Goal: Transaction & Acquisition: Purchase product/service

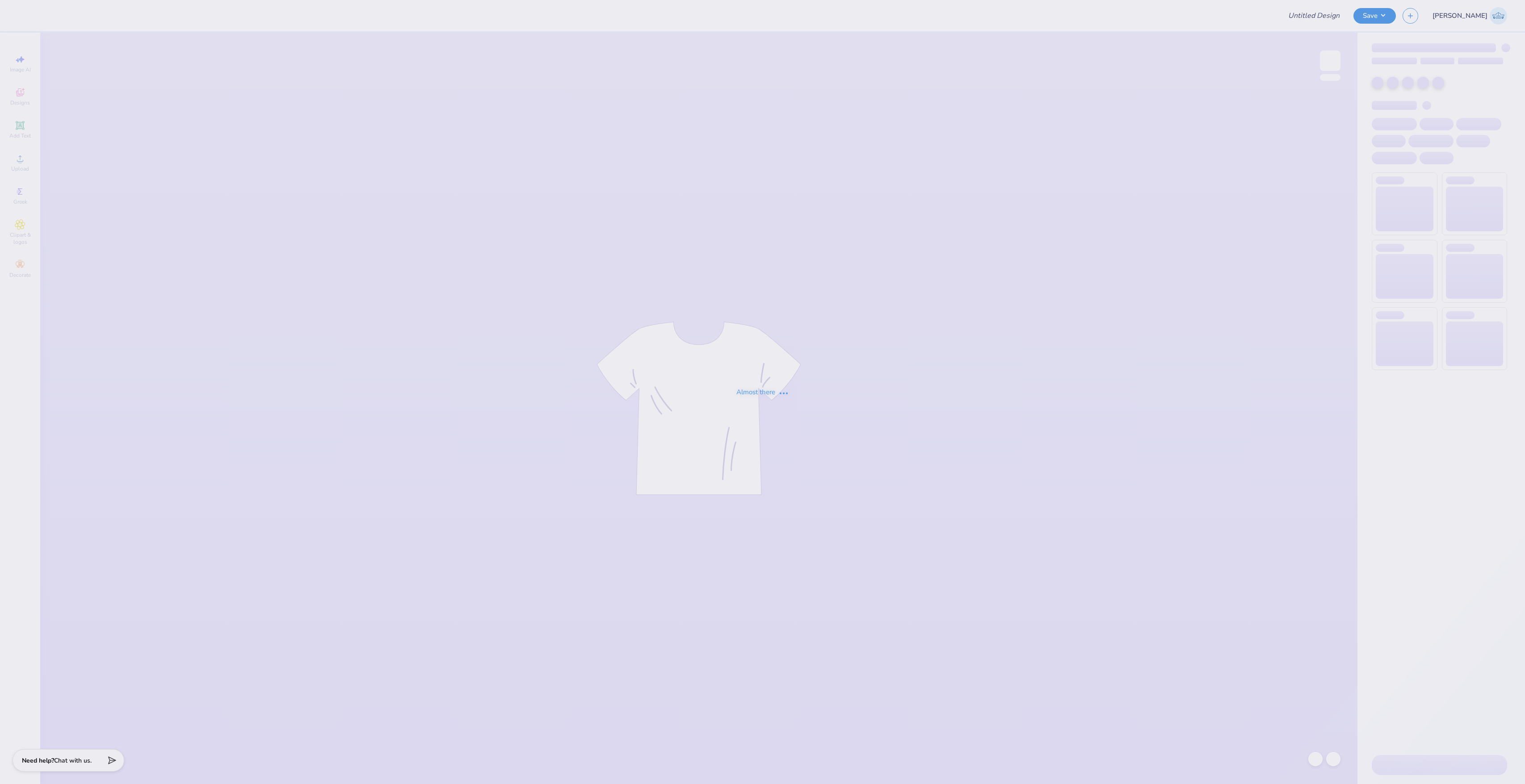
type input "[GEOGRAPHIC_DATA] : [PERSON_NAME]"
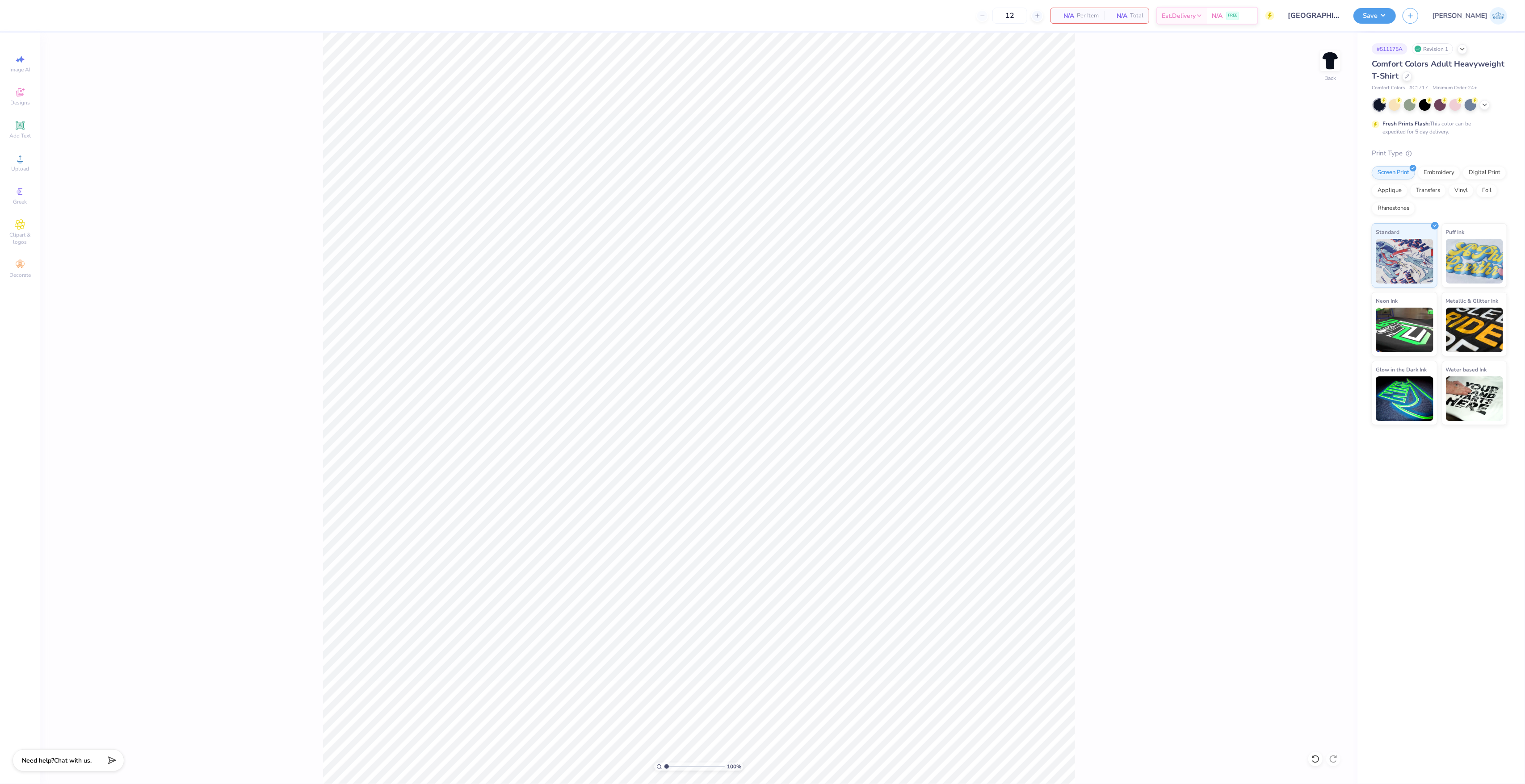
click at [1326, 48] on div "100 % Back" at bounding box center [699, 408] width 1317 height 751
click at [1325, 54] on img at bounding box center [1330, 60] width 36 height 36
click at [1318, 62] on div "100 % Front" at bounding box center [699, 408] width 1317 height 751
click at [1327, 63] on img at bounding box center [1330, 60] width 36 height 36
click at [22, 160] on circle at bounding box center [19, 160] width 5 height 5
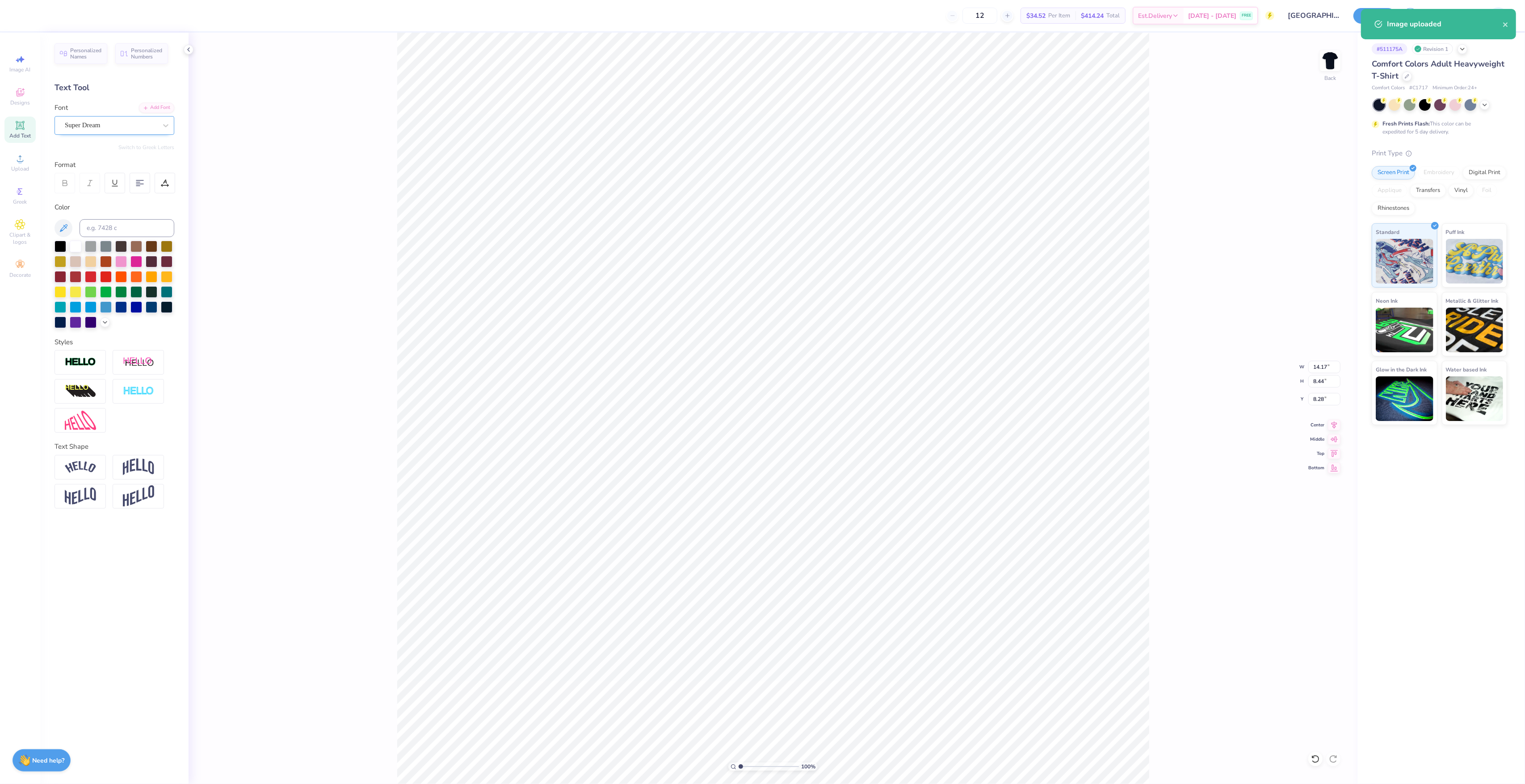
click at [108, 124] on div "Super Dream" at bounding box center [110, 125] width 94 height 14
type input "VAR"
type input "11.73"
type input "8.43"
type input "9.15"
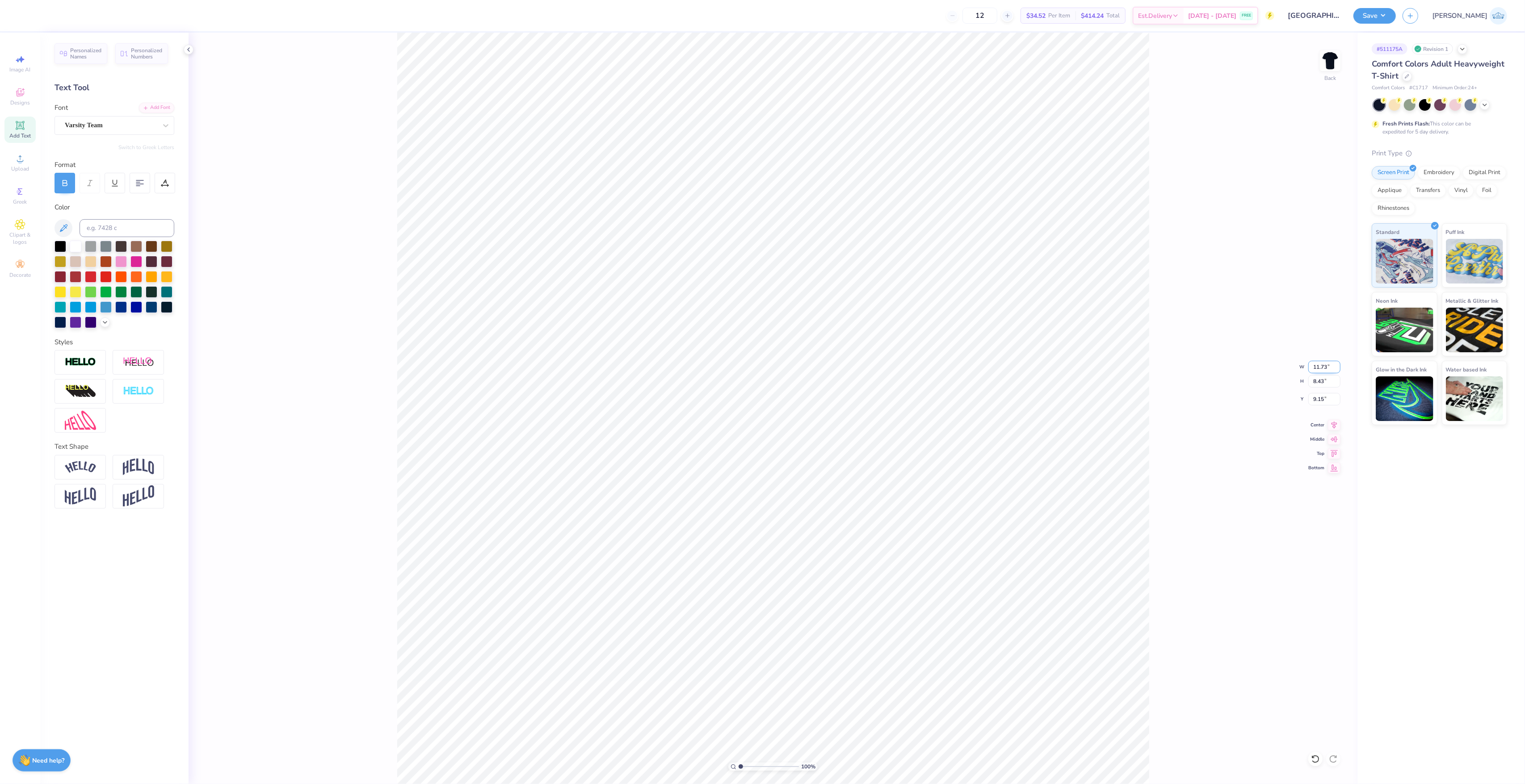
click at [1321, 363] on input "11.73" at bounding box center [1323, 367] width 32 height 13
type input "12.00"
type input "8.62"
type input "9.06"
click at [1310, 363] on input "12.00" at bounding box center [1323, 367] width 32 height 13
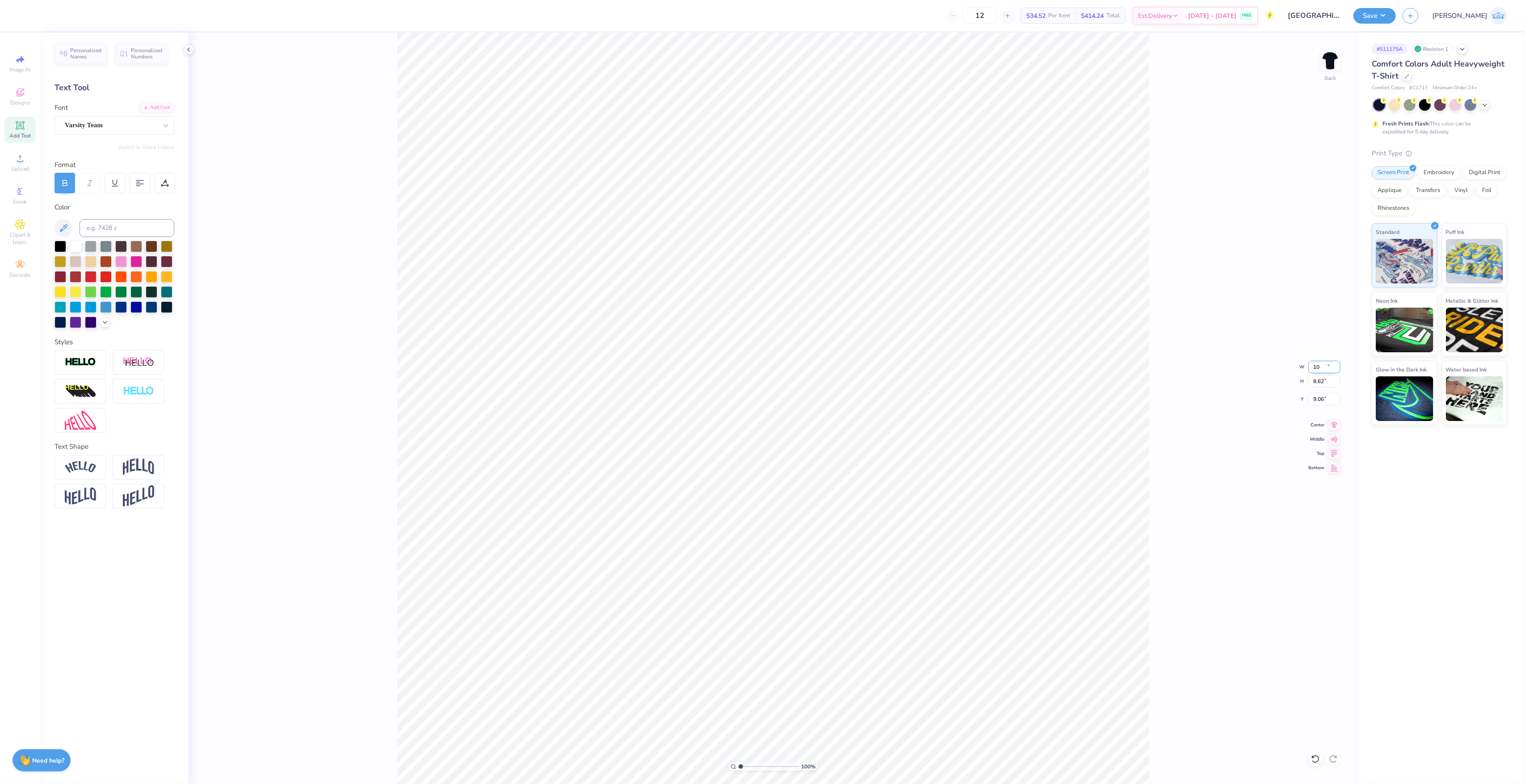
type input "10.00"
type input "7.18"
click at [1320, 395] on input "9.77" at bounding box center [1323, 399] width 32 height 13
type input "3.00"
drag, startPoint x: 1322, startPoint y: 67, endPoint x: 1327, endPoint y: 59, distance: 9.4
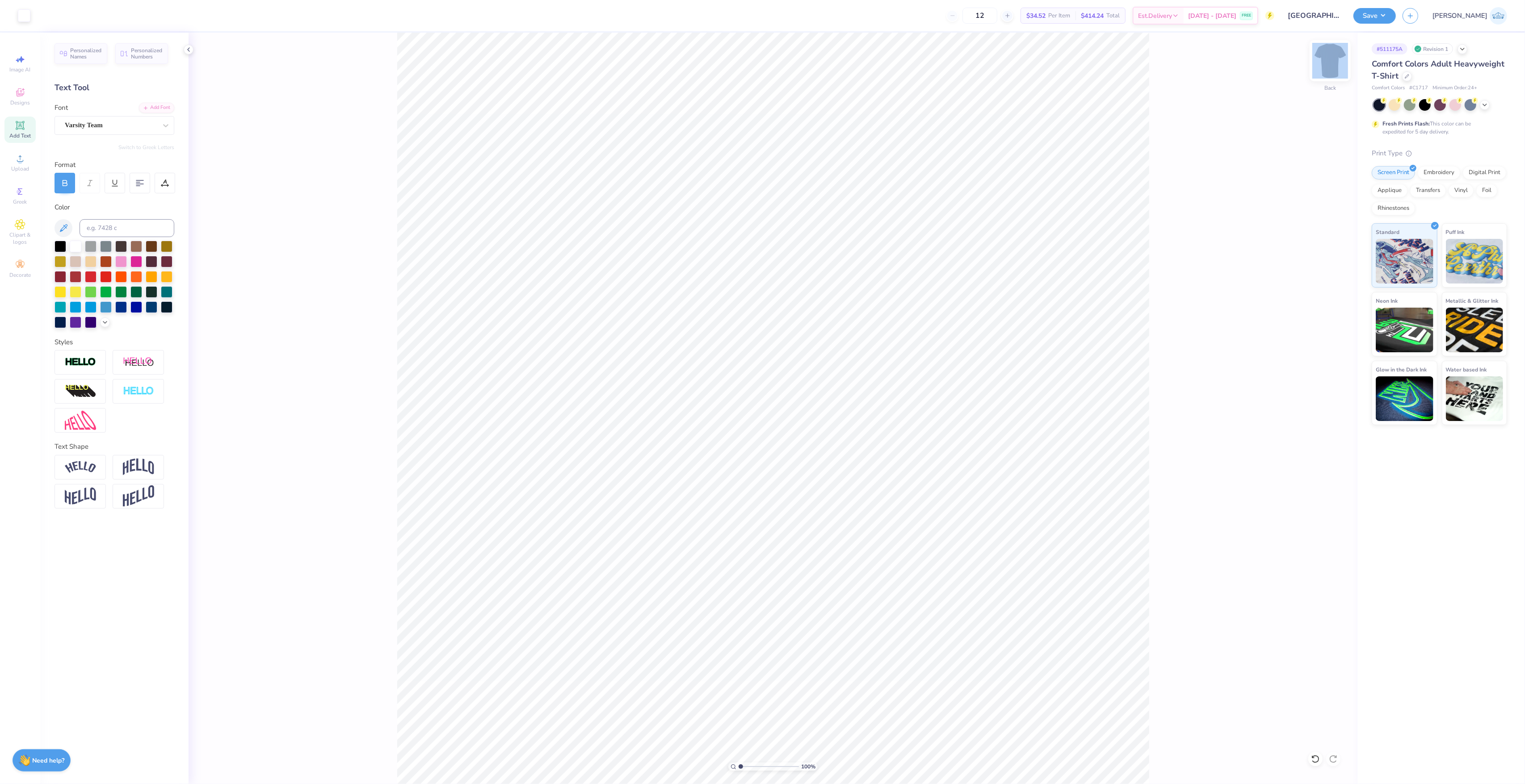
click at [1327, 59] on div "100 % Back" at bounding box center [773, 408] width 1169 height 751
click at [1324, 56] on img at bounding box center [1330, 60] width 36 height 36
click at [27, 174] on div "Upload" at bounding box center [20, 162] width 31 height 26
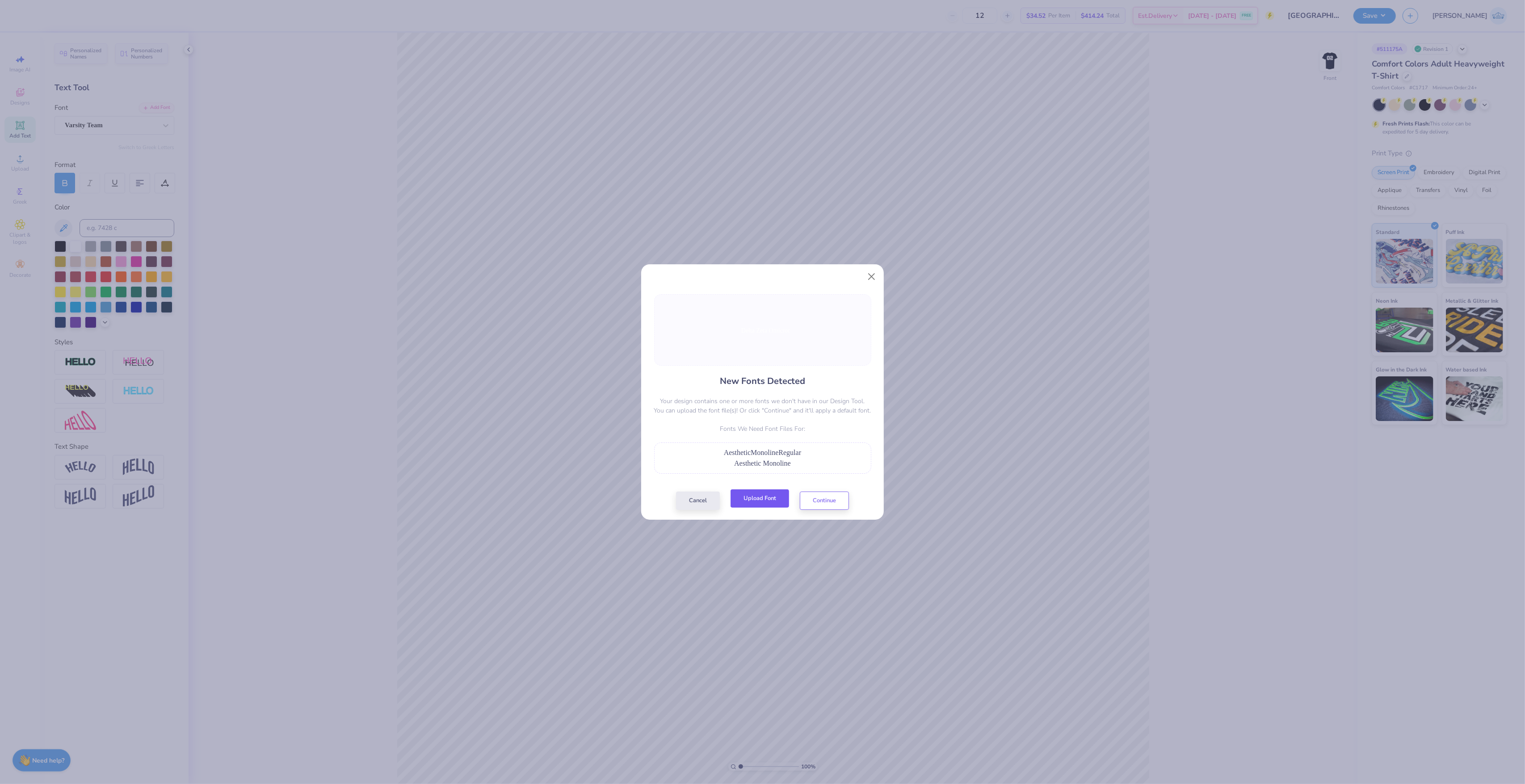
click at [765, 496] on button "Upload Font" at bounding box center [760, 499] width 58 height 18
click at [813, 493] on button "Continue" at bounding box center [825, 499] width 49 height 18
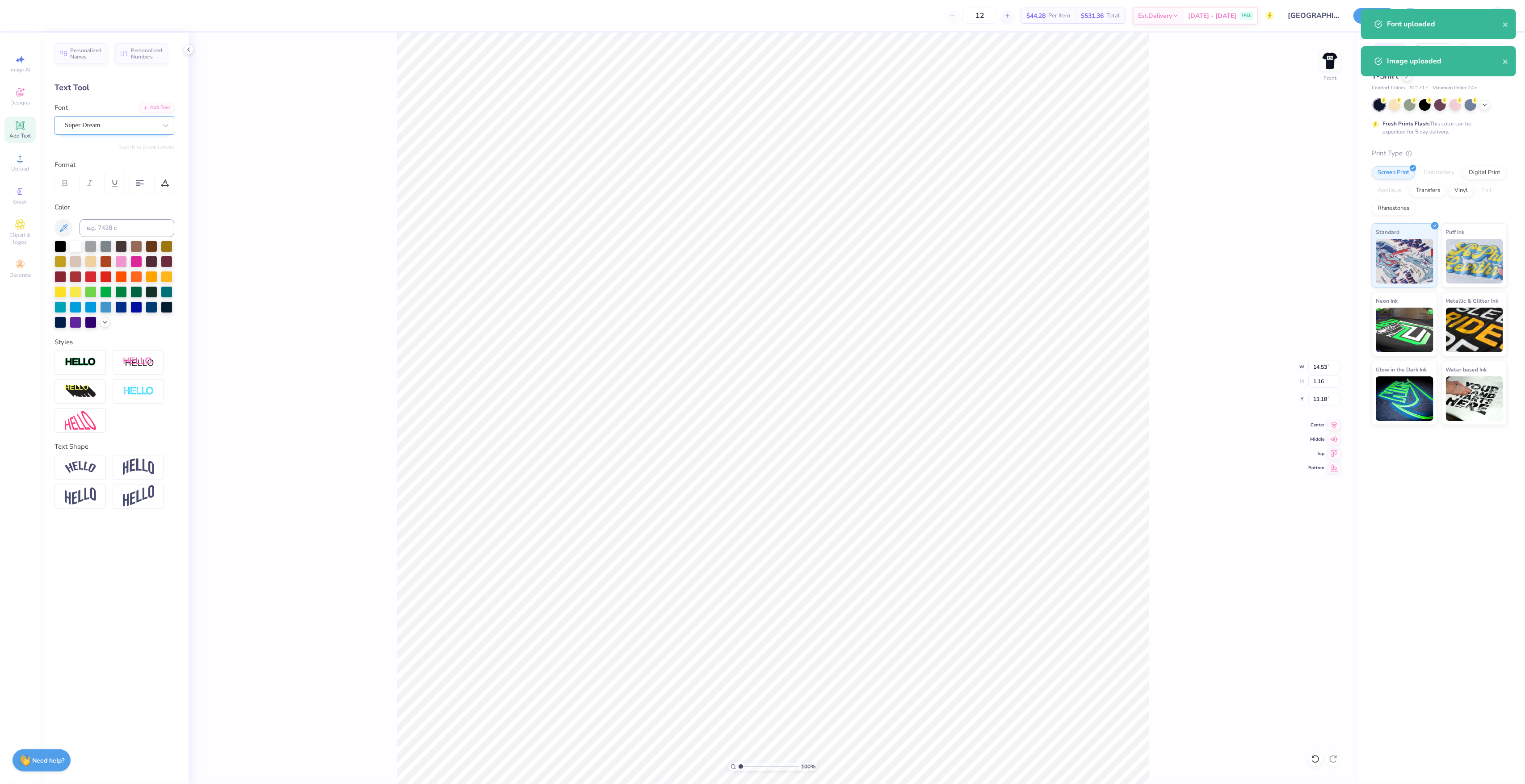
click at [104, 131] on div at bounding box center [110, 125] width 92 height 12
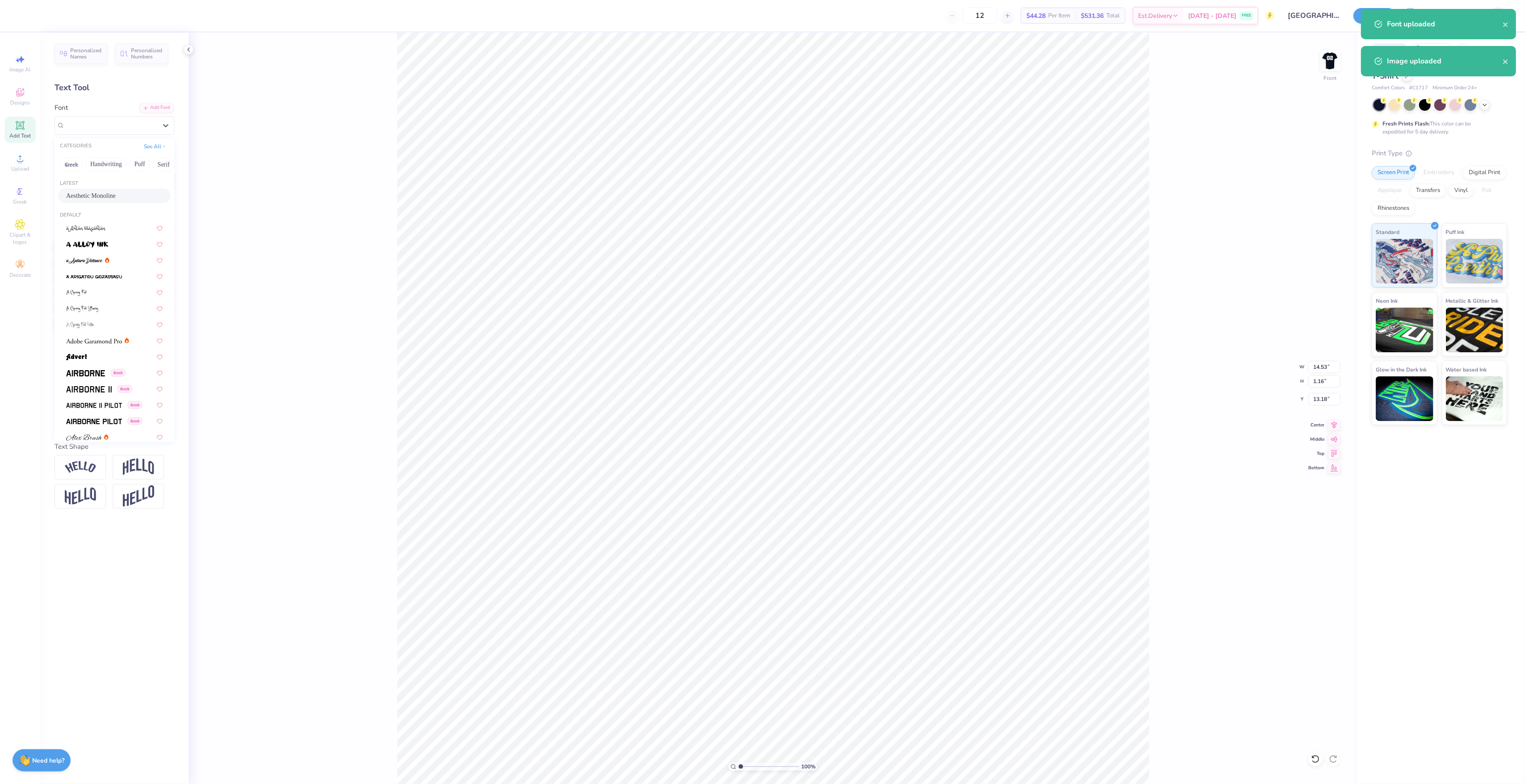
click at [115, 199] on div "Aesthetic Monoline" at bounding box center [115, 196] width 97 height 9
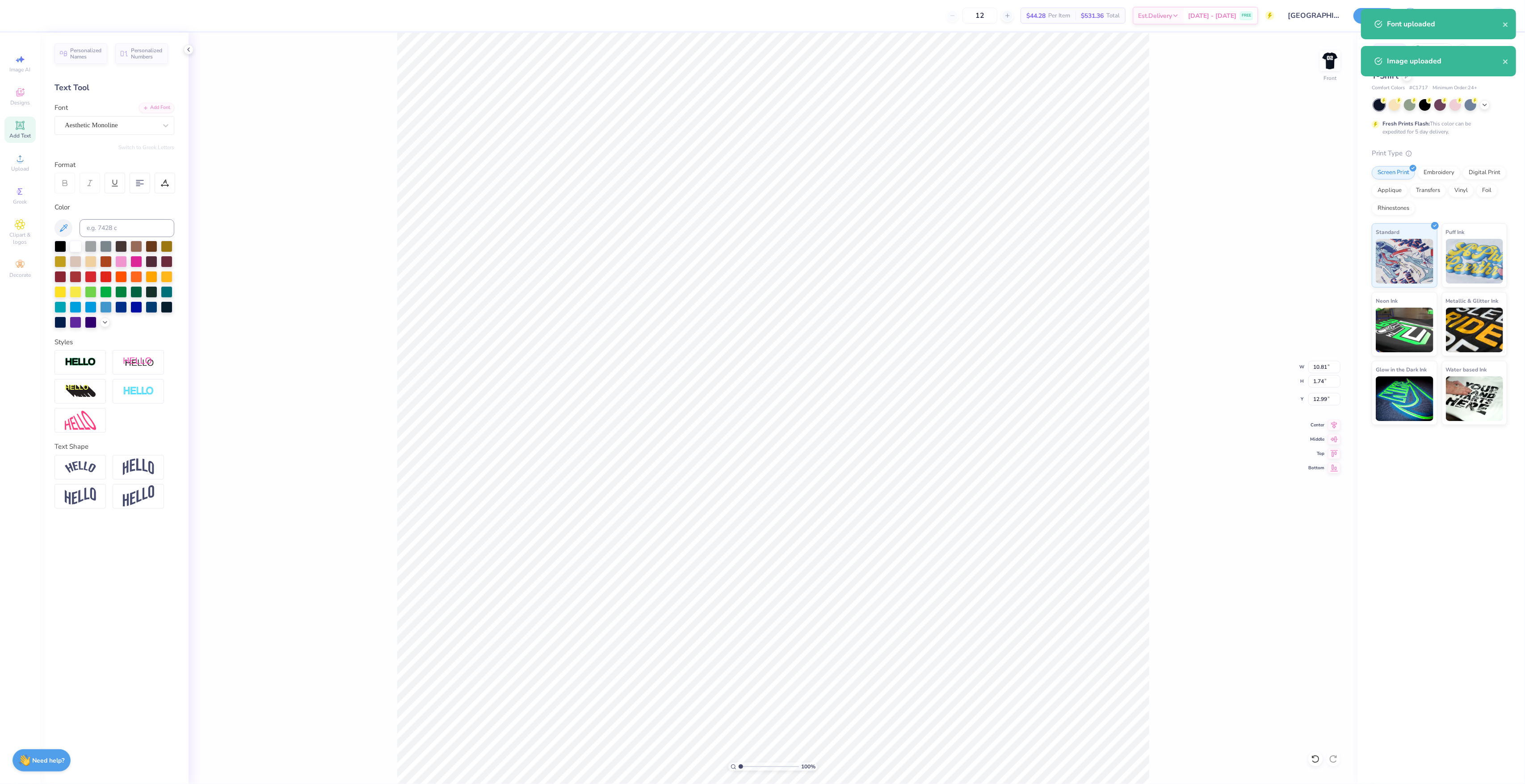
type input "10.81"
type input "1.74"
type input "12.99"
click at [1312, 364] on input "10.81" at bounding box center [1323, 367] width 32 height 13
type input "8.00"
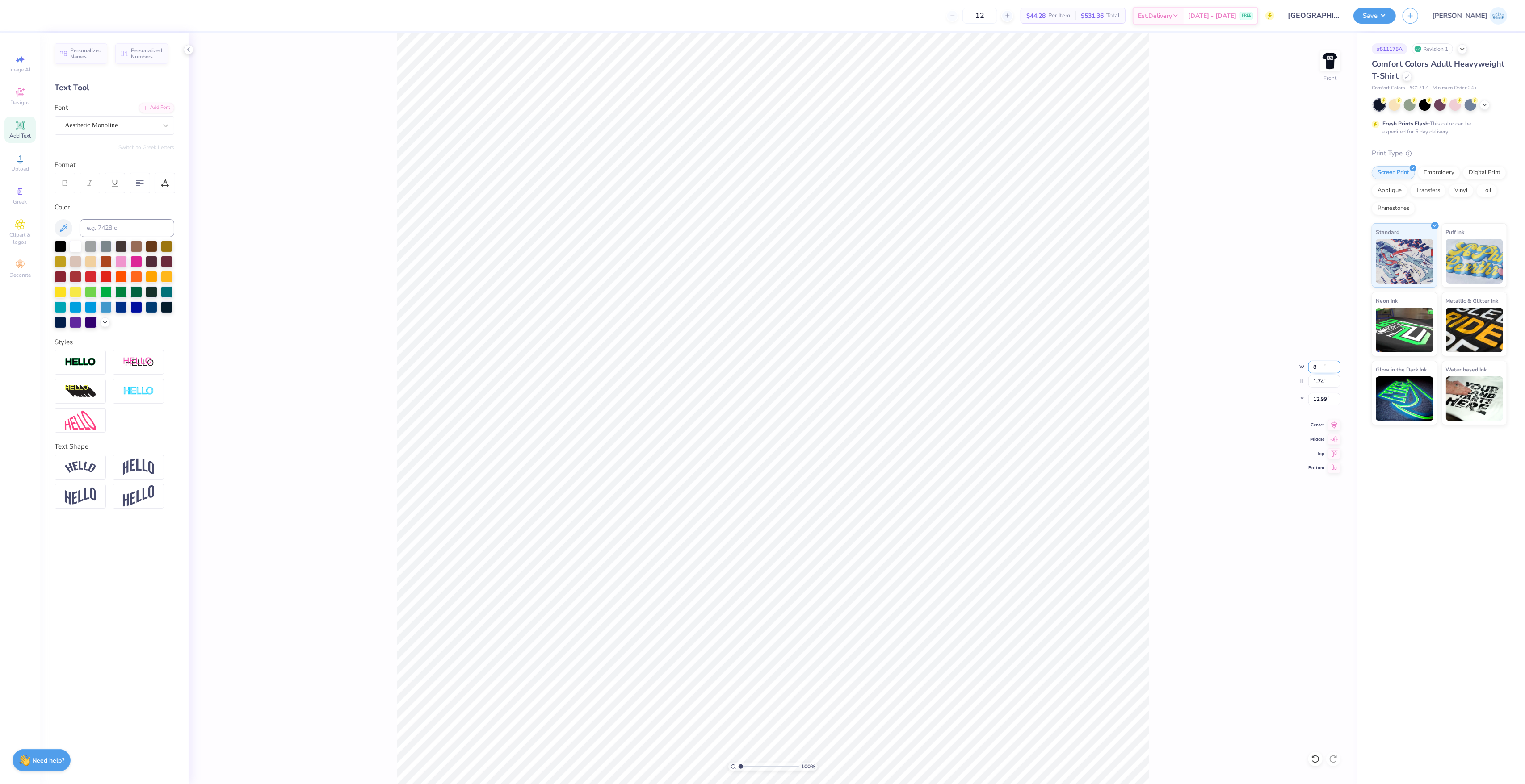
type input "1.29"
type input "13.22"
click at [1312, 364] on input "8.00" at bounding box center [1323, 367] width 32 height 13
type input "7.00"
type input "1.13"
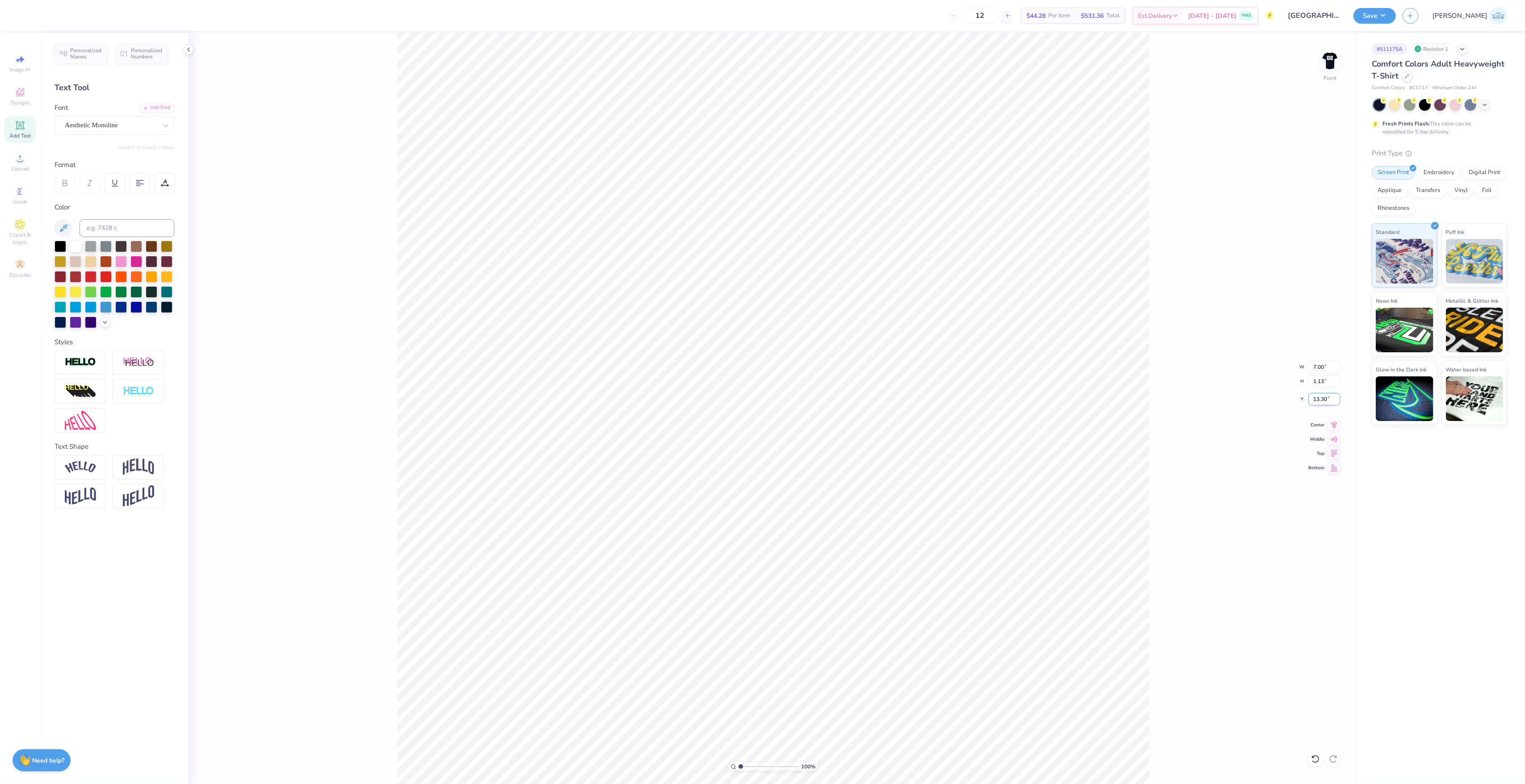
click at [1323, 402] on input "13.30" at bounding box center [1323, 399] width 32 height 13
type input "3.00"
click at [1322, 426] on span "Center" at bounding box center [1316, 423] width 16 height 6
click at [903, 31] on div "12 $44.28 Per Item $531.36 Total Est. Delivery [DATE] - [DATE] FREE" at bounding box center [649, 15] width 1250 height 31
click at [1332, 51] on img at bounding box center [1330, 60] width 36 height 36
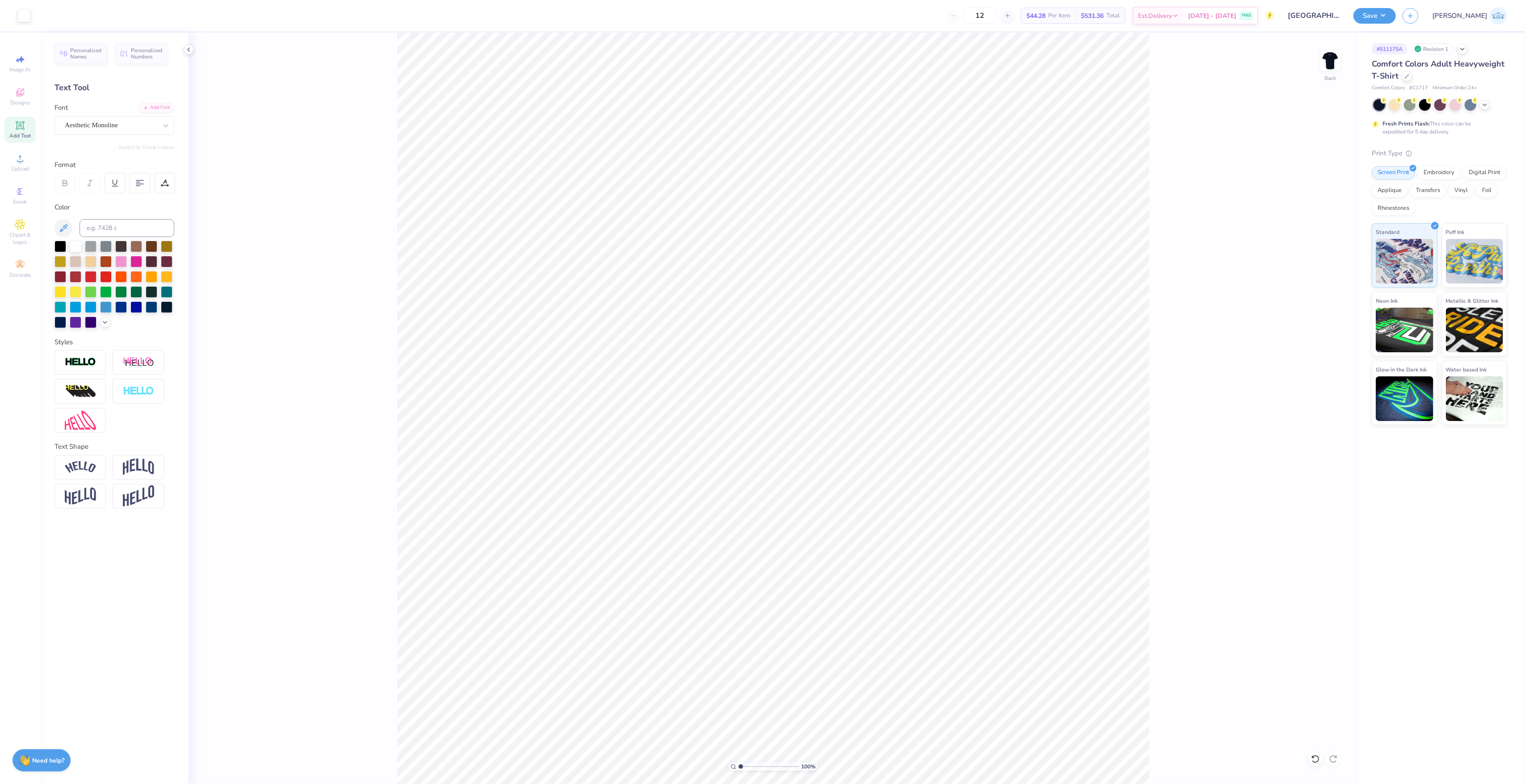
click at [1325, 61] on img at bounding box center [1331, 61] width 18 height 18
type textarea "Delta Zeta Omicron Omicron"
click at [1319, 361] on input "10.17" at bounding box center [1323, 367] width 32 height 13
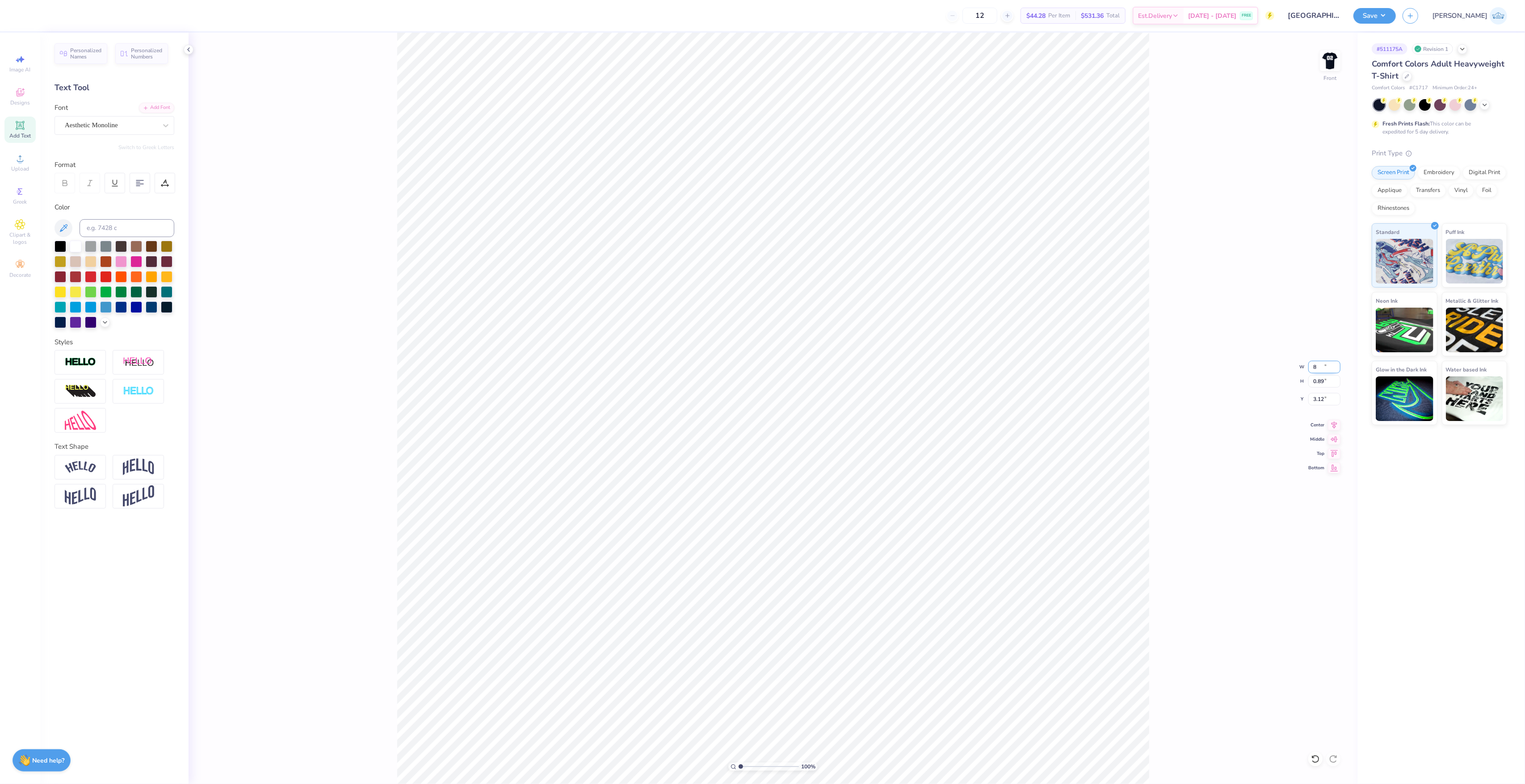
type input "8.00"
type input "0.89"
click at [1319, 361] on input "8.00" at bounding box center [1323, 367] width 32 height 13
click at [1320, 397] on input "3.12" at bounding box center [1323, 399] width 32 height 13
type input "3.00"
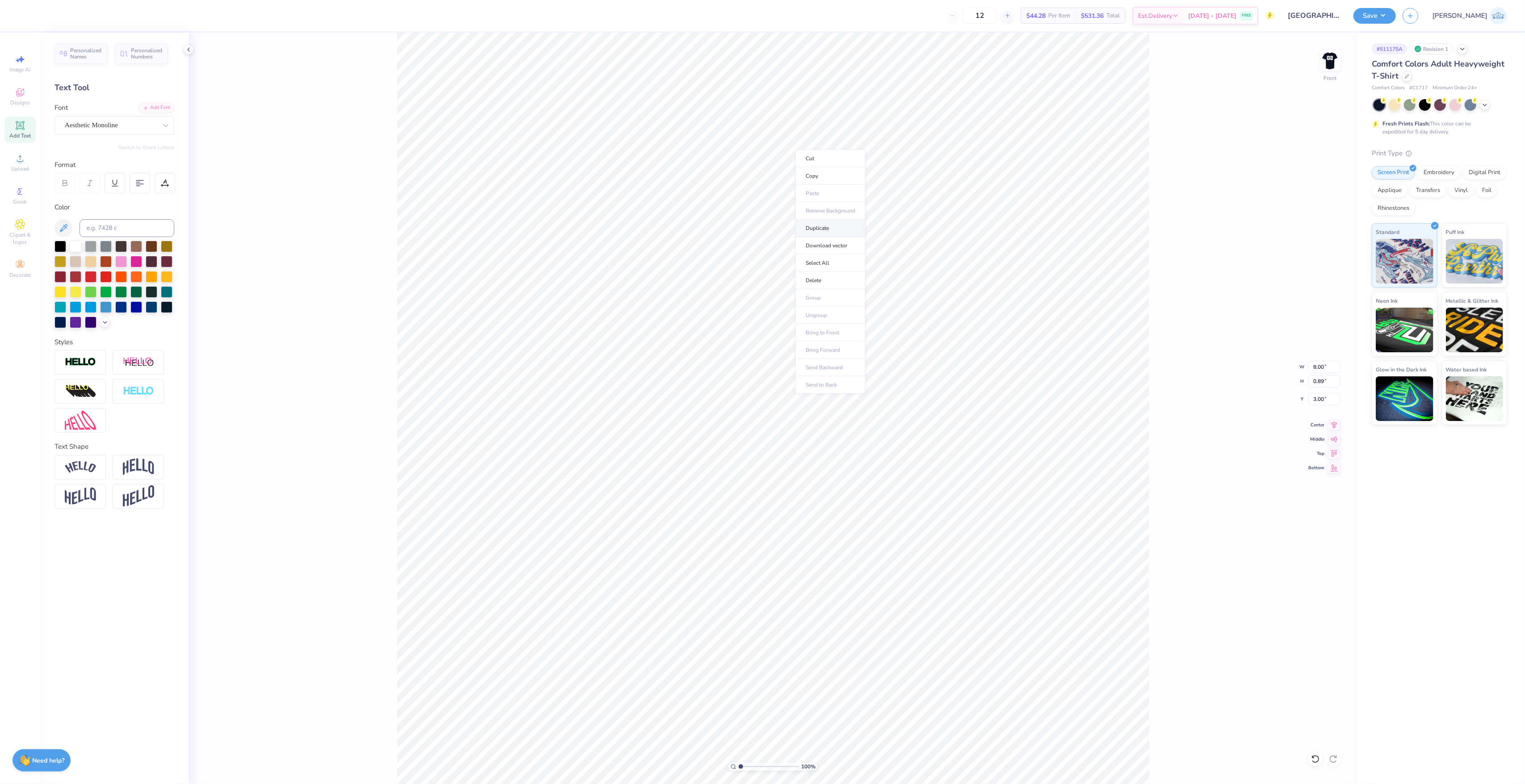
click at [828, 230] on li "Duplicate" at bounding box center [830, 228] width 70 height 17
type input "4.32"
type textarea "Omicron Omicron"
type input "3.00"
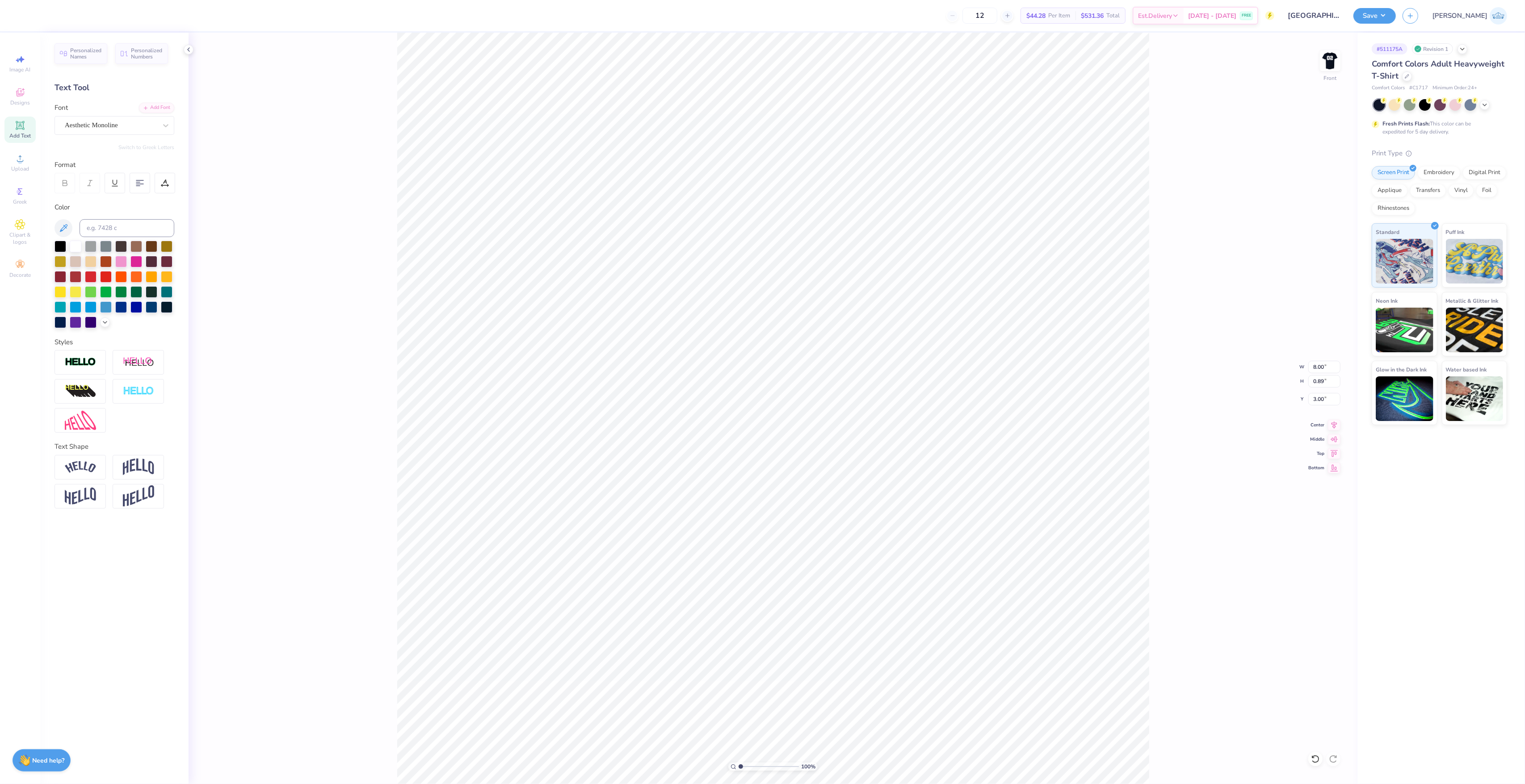
scroll to position [9, 3]
type textarea "Delta Zeta"
click at [1325, 424] on div "Center" at bounding box center [1323, 424] width 32 height 11
type input "4.76"
type input "0.75"
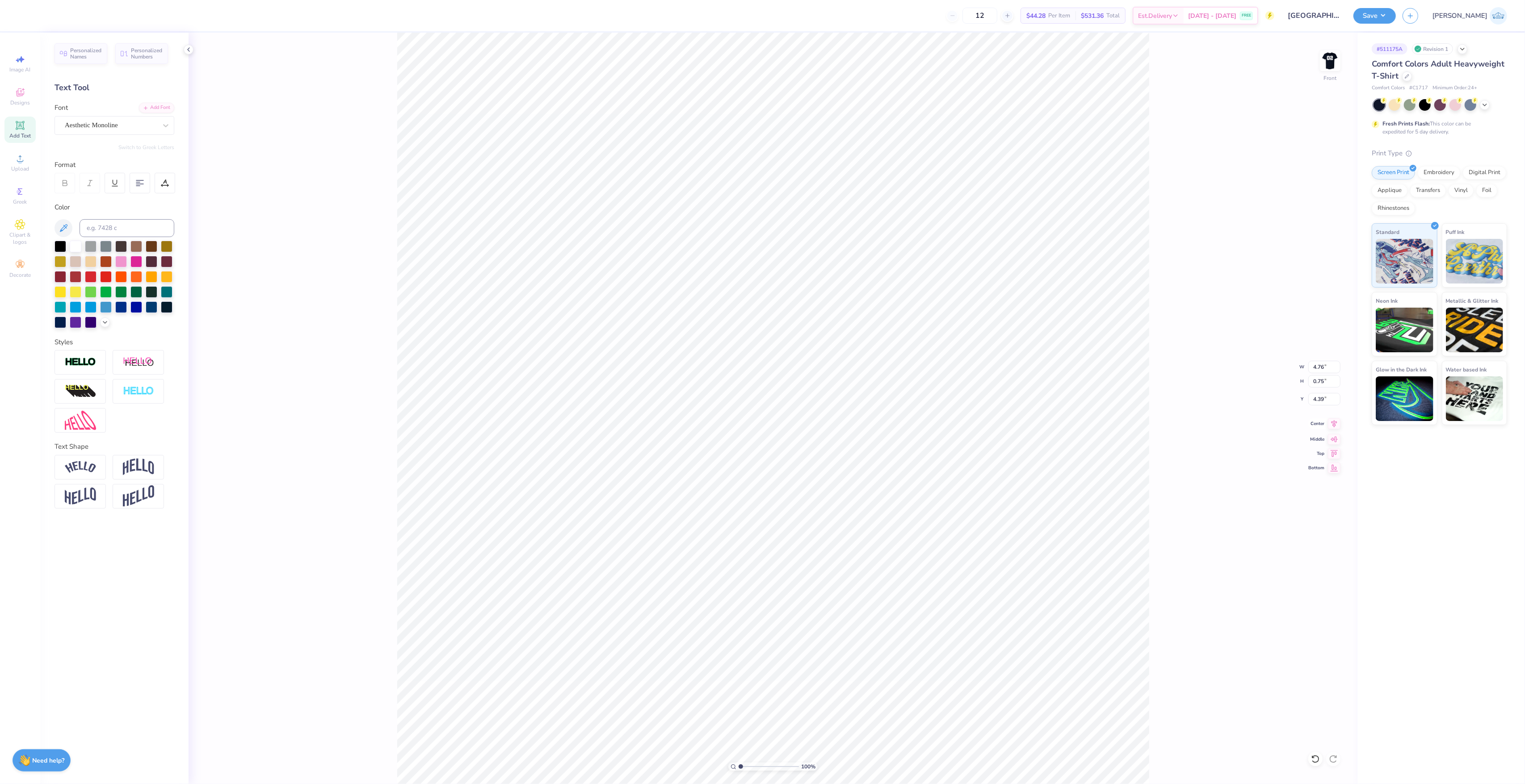
type input "4.39"
click at [1332, 421] on icon at bounding box center [1334, 424] width 13 height 11
type input "2.14"
type input "3.00"
click at [1318, 363] on input "4.76" at bounding box center [1323, 367] width 32 height 13
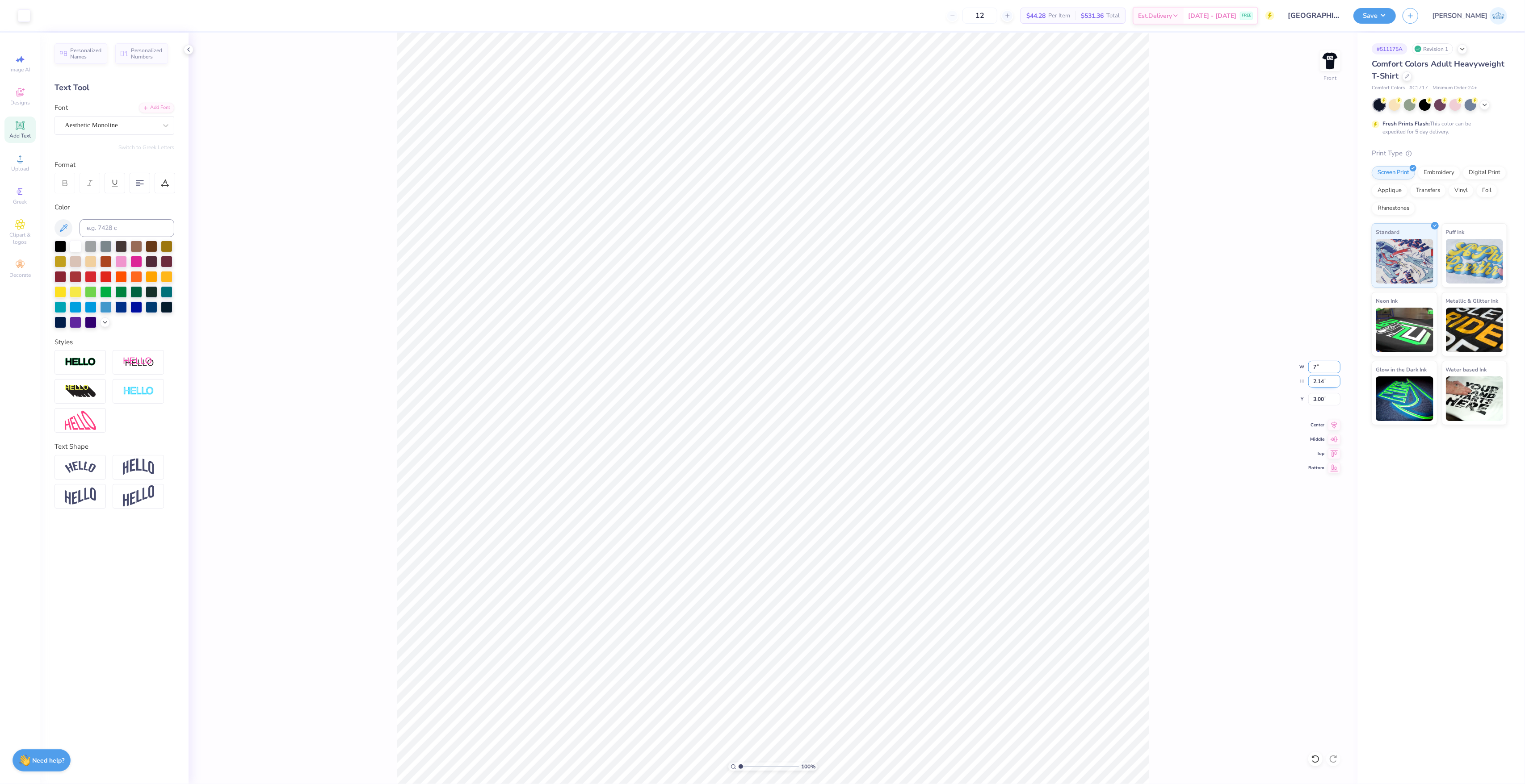
type input "7.00"
type input "3.14"
type input "2.50"
type input "4.00"
click at [640, 21] on div "Art colors 12 $44.28 Per Item $531.36 Total Est. Delivery [DATE] - [DATE] FREE …" at bounding box center [762, 392] width 1525 height 784
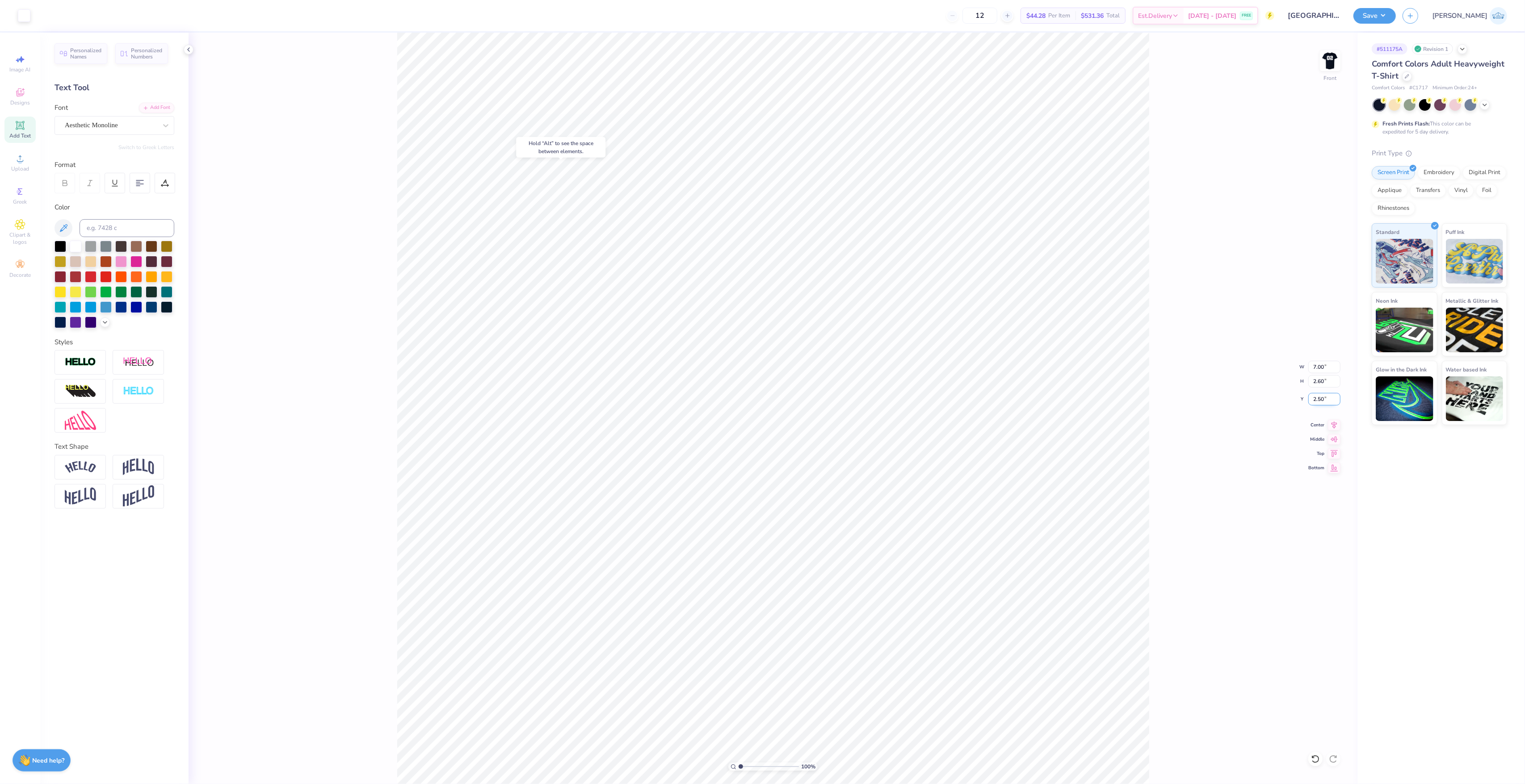
click at [1311, 396] on input "2.50" at bounding box center [1323, 399] width 32 height 13
type input "3.00"
click at [1314, 758] on icon at bounding box center [1315, 759] width 9 height 9
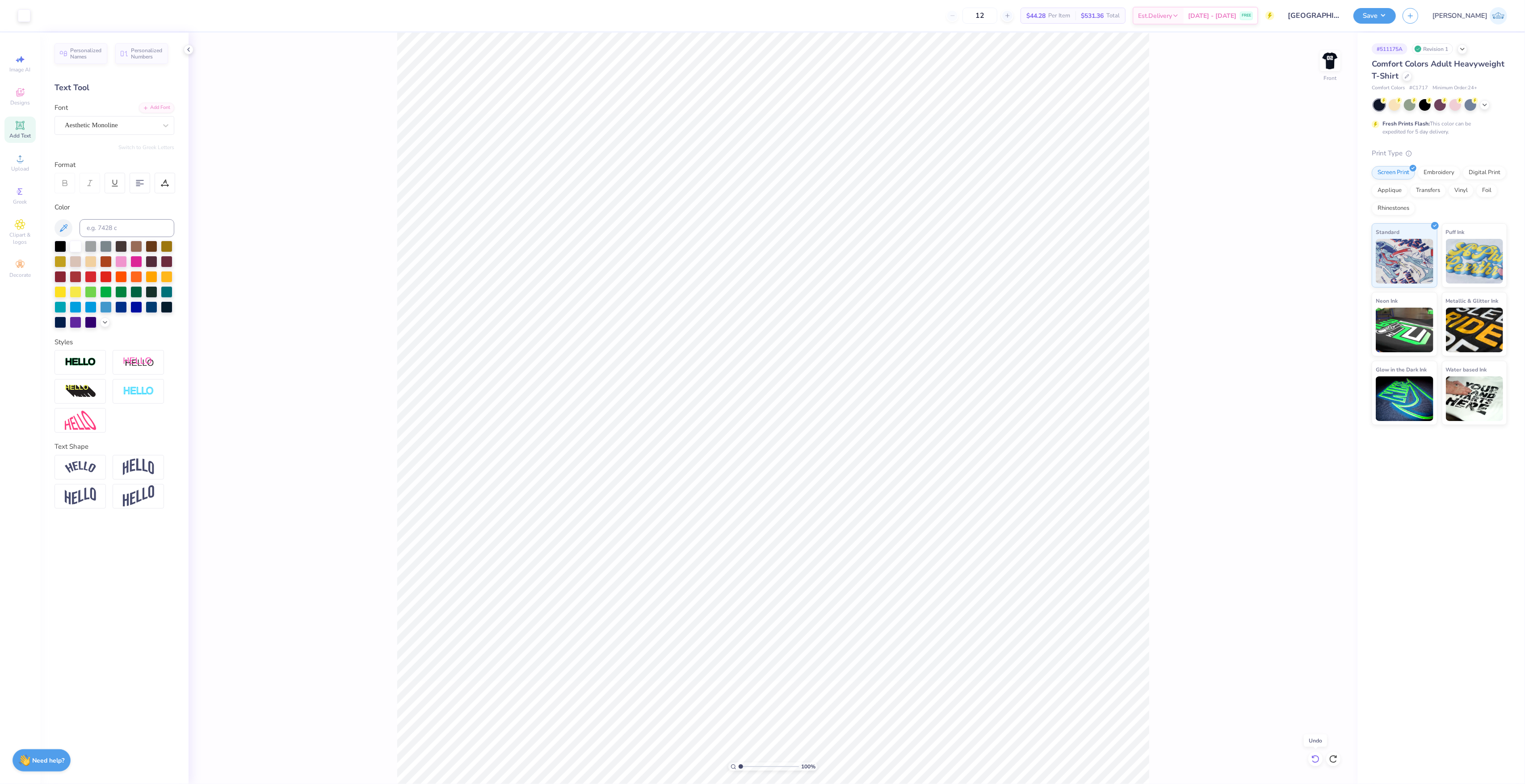
click at [1314, 758] on icon at bounding box center [1315, 759] width 9 height 9
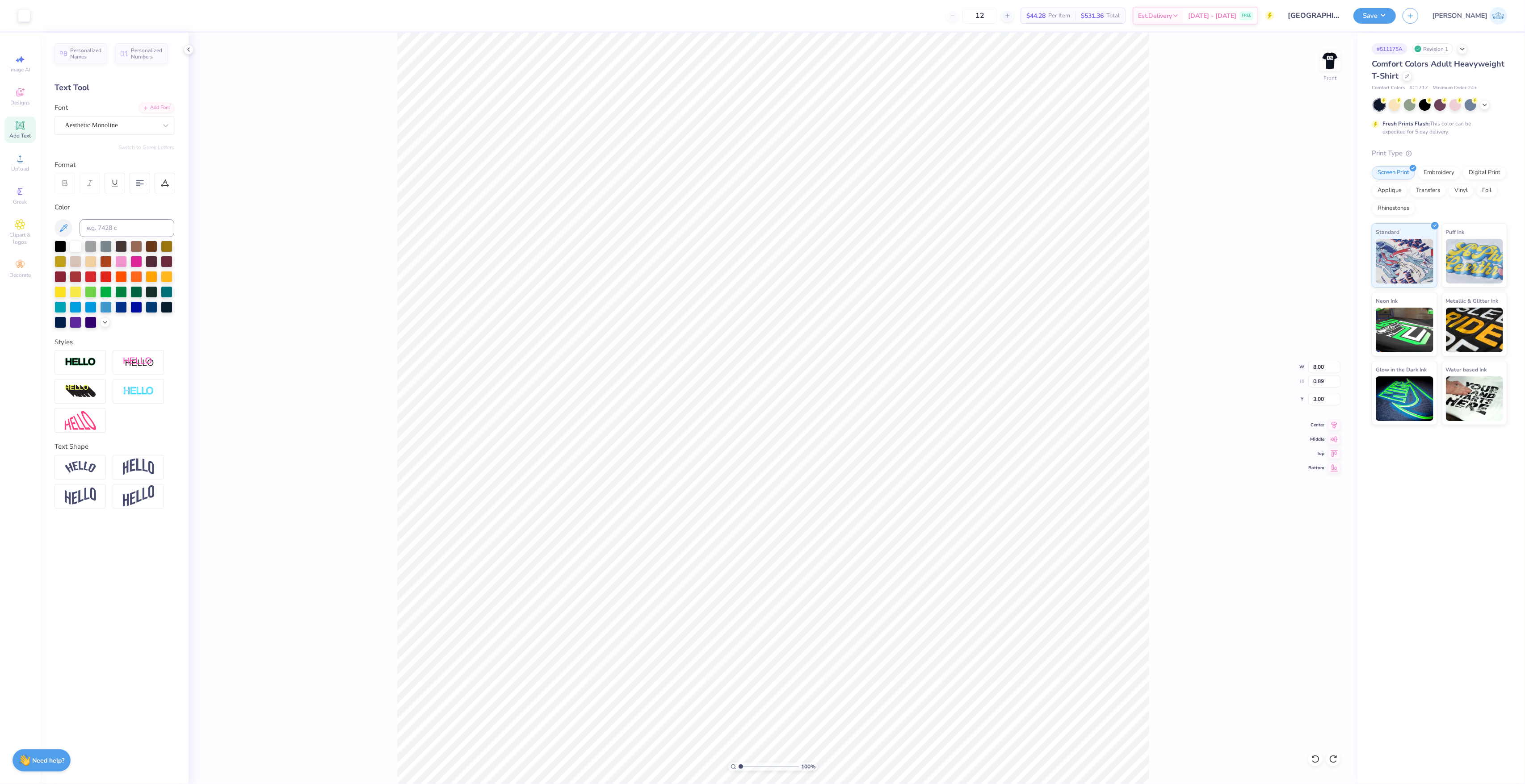
scroll to position [9, 1]
click at [1328, 68] on img at bounding box center [1330, 60] width 36 height 36
click at [1395, 20] on button "Save" at bounding box center [1375, 14] width 43 height 15
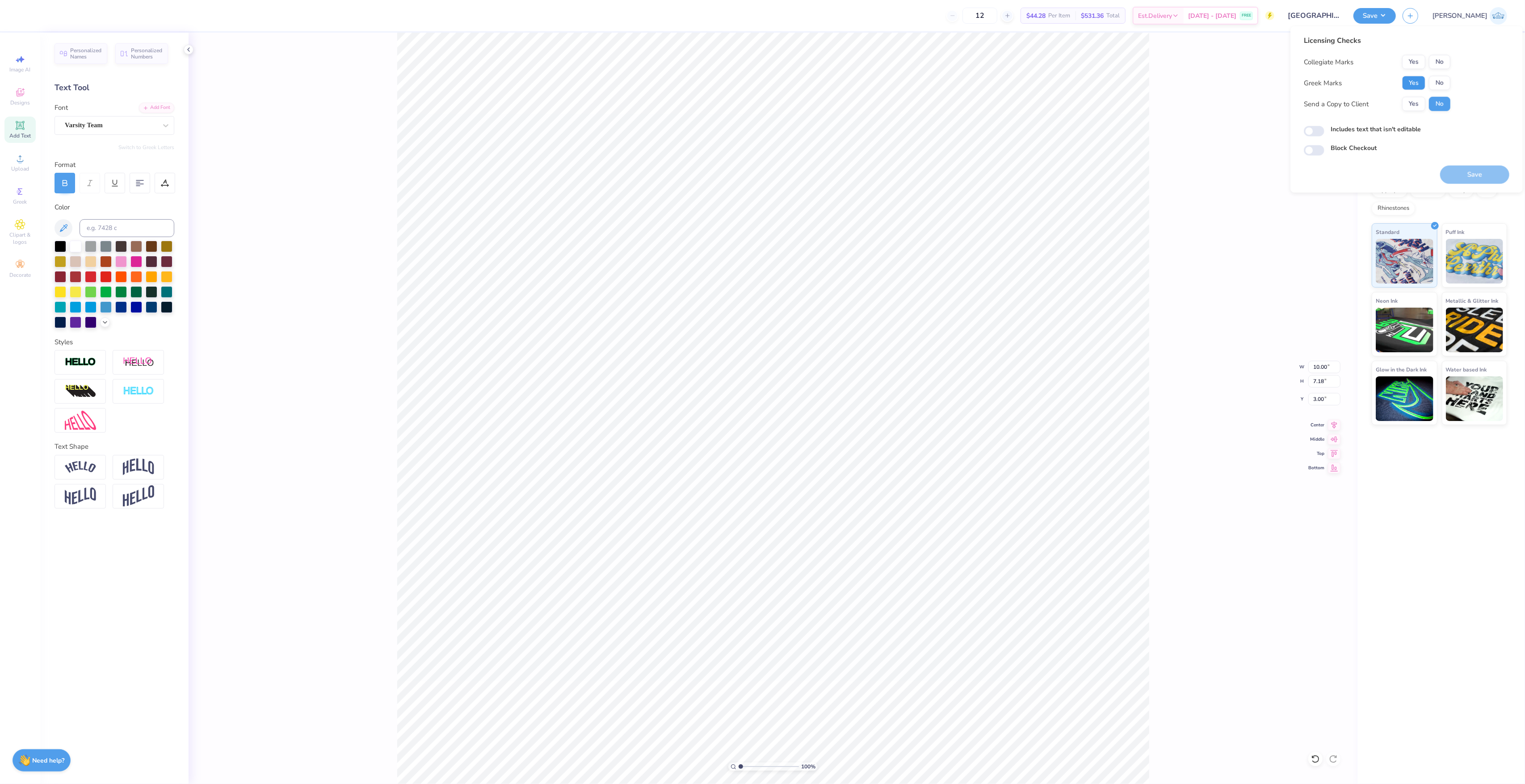
click at [1413, 77] on button "Yes" at bounding box center [1413, 83] width 23 height 15
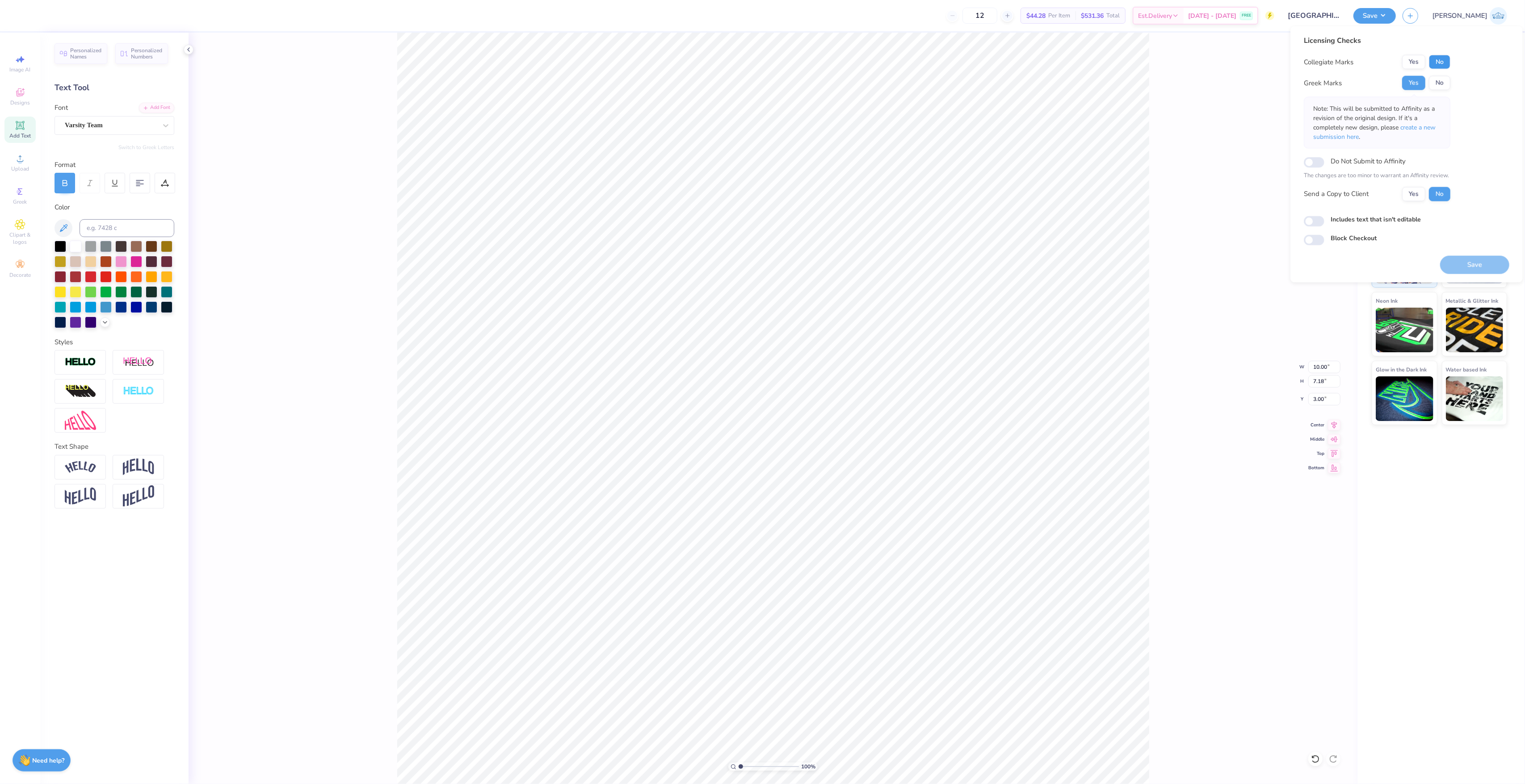
click at [1439, 62] on button "No" at bounding box center [1440, 62] width 22 height 15
click at [1420, 184] on div "Collegiate Marks Yes No Greek Marks Yes No Note: This will be submitted to Affi…" at bounding box center [1376, 128] width 147 height 147
click at [1419, 195] on button "Yes" at bounding box center [1413, 194] width 23 height 15
click at [1454, 264] on button "Save" at bounding box center [1475, 264] width 69 height 18
